Goal: Information Seeking & Learning: Learn about a topic

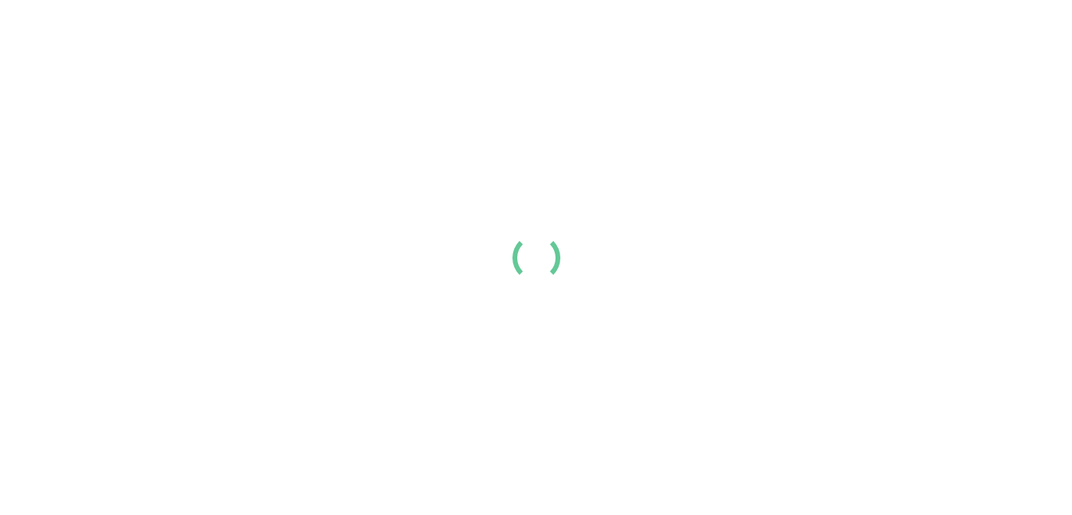
click at [768, 47] on div "Resume Templates Cover Letters About Login Create my resume" at bounding box center [536, 27] width 1000 height 42
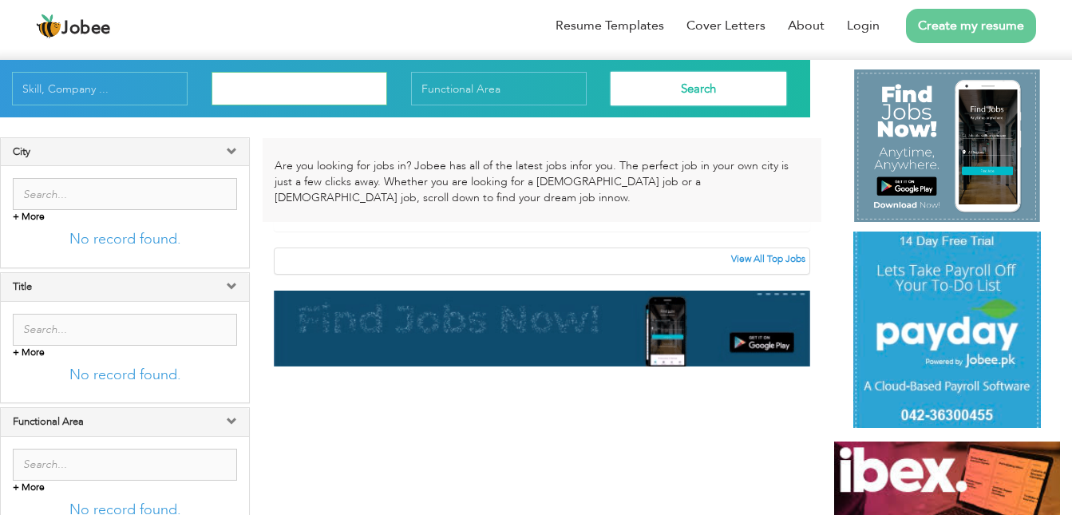
click at [335, 85] on input "text" at bounding box center [300, 89] width 176 height 34
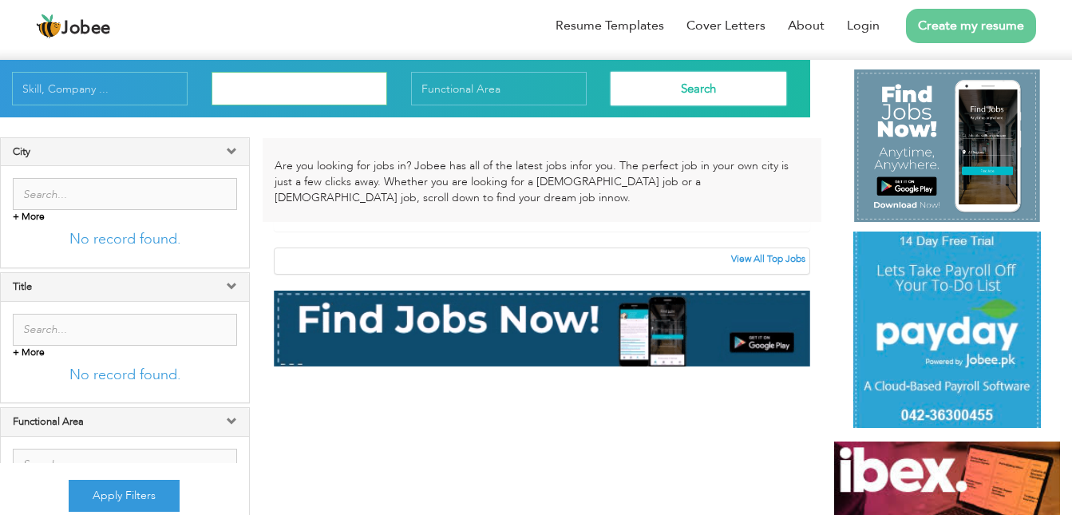
click at [334, 82] on input "text" at bounding box center [300, 89] width 176 height 34
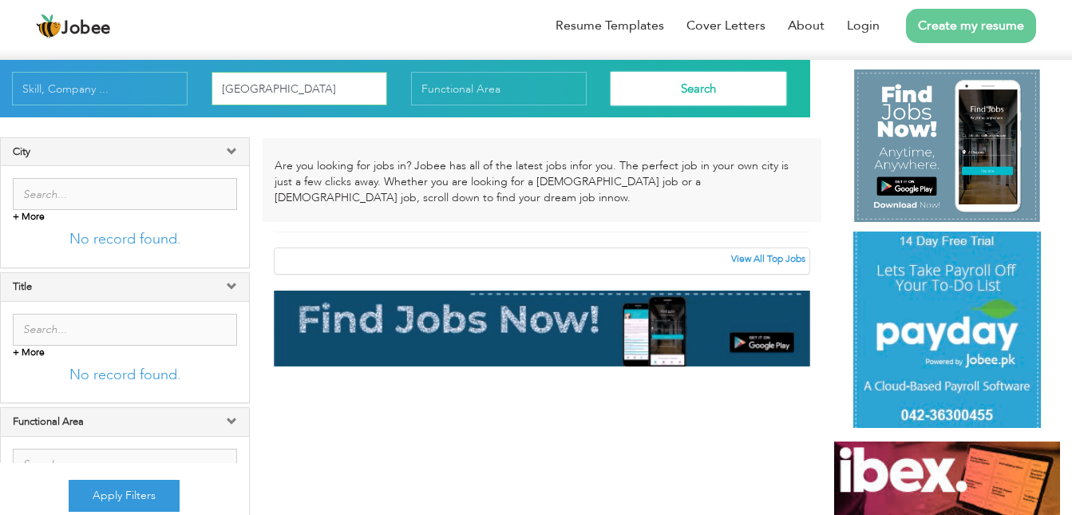
click at [334, 82] on input "[GEOGRAPHIC_DATA]" at bounding box center [300, 89] width 176 height 34
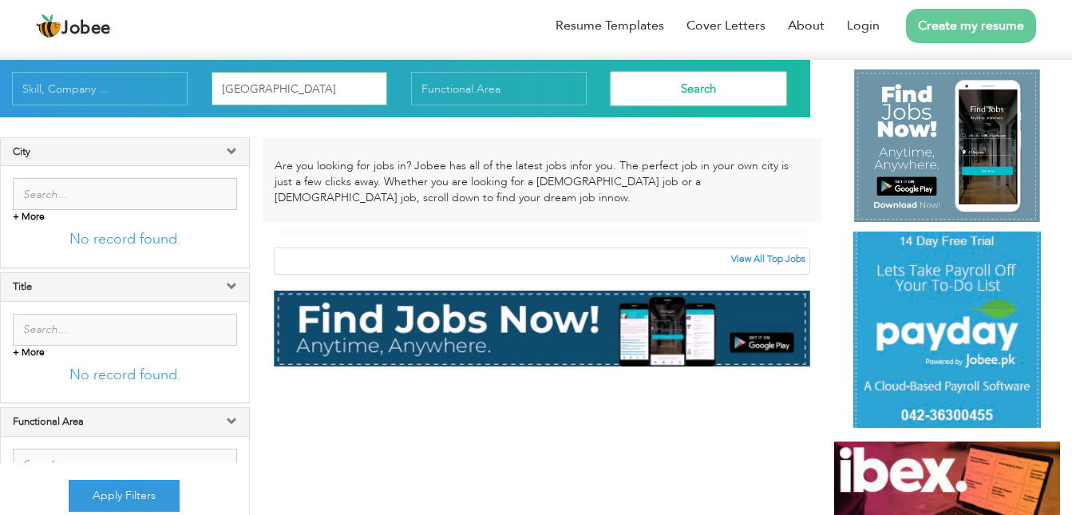
type input "[GEOGRAPHIC_DATA]"
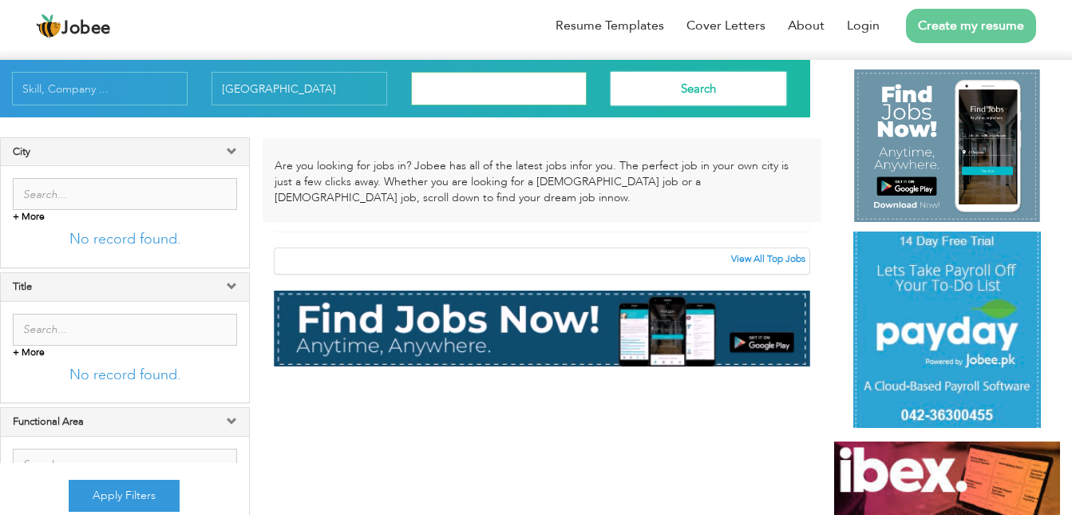
click at [539, 93] on input "text" at bounding box center [499, 89] width 176 height 34
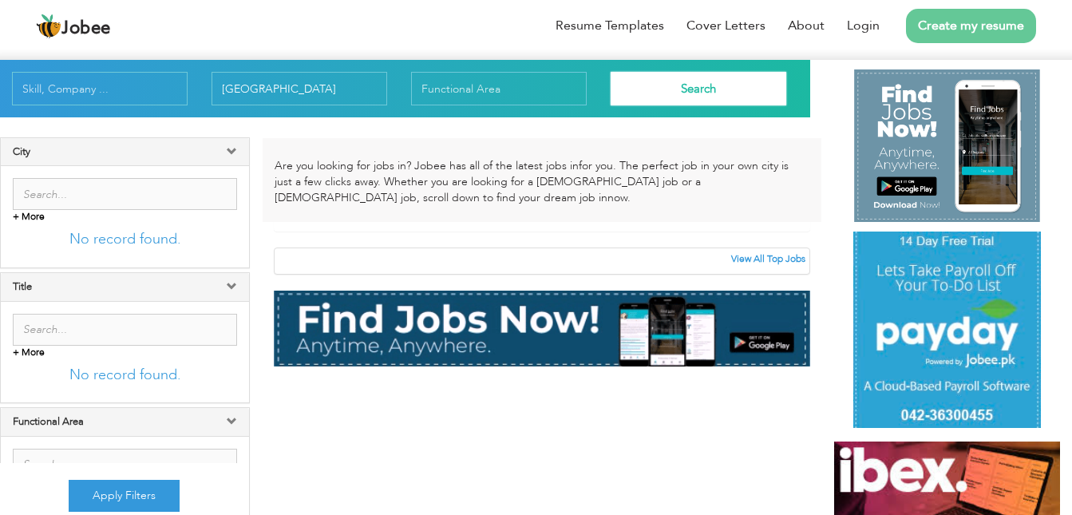
click at [709, 81] on button "Search" at bounding box center [699, 89] width 176 height 34
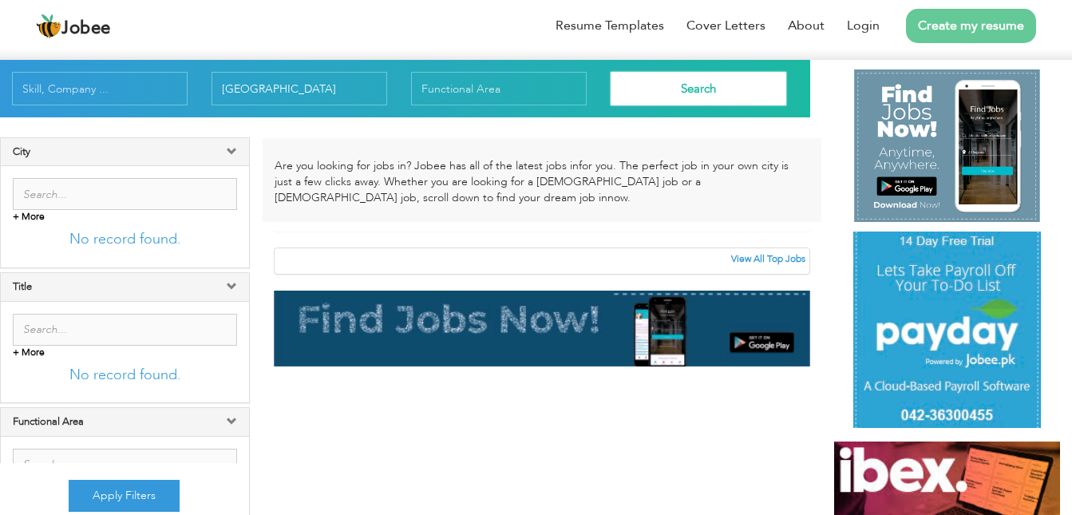
click at [370, 186] on p "Are you looking for jobs in ? Jobee has all of the latest jobs in for you. The …" at bounding box center [542, 182] width 535 height 48
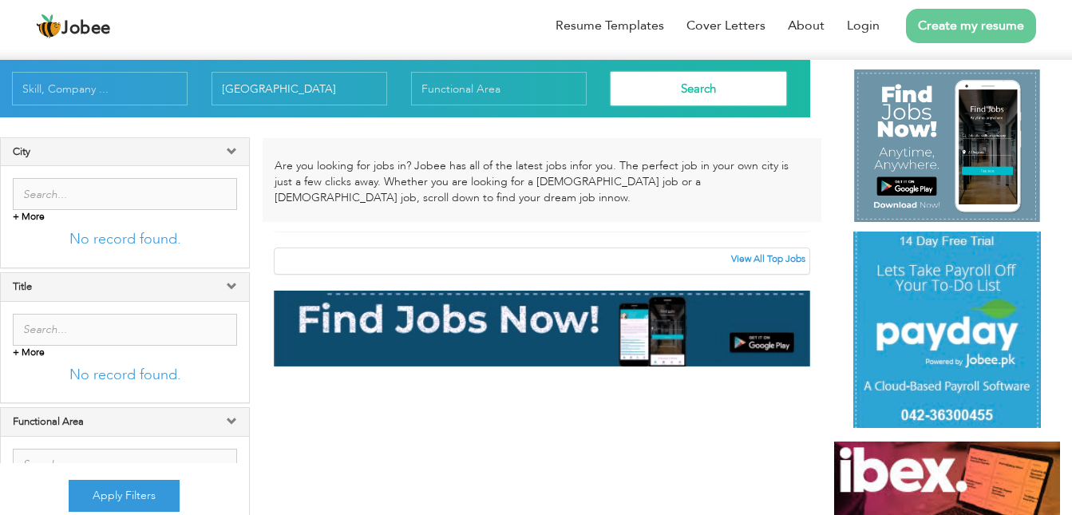
click at [283, 230] on img at bounding box center [542, 230] width 535 height 0
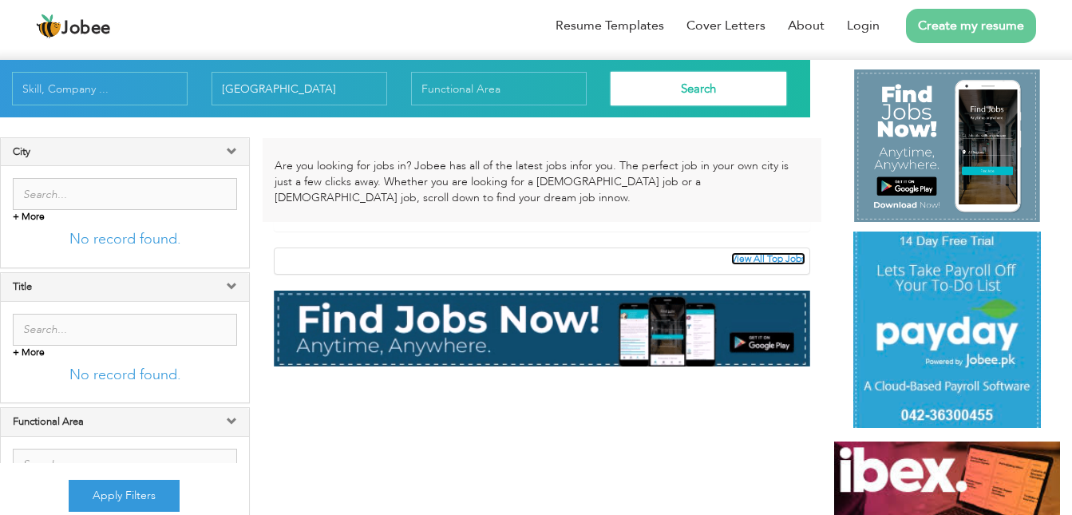
click at [780, 265] on link "View All Top Jobs" at bounding box center [768, 258] width 74 height 13
